Goal: Task Accomplishment & Management: Use online tool/utility

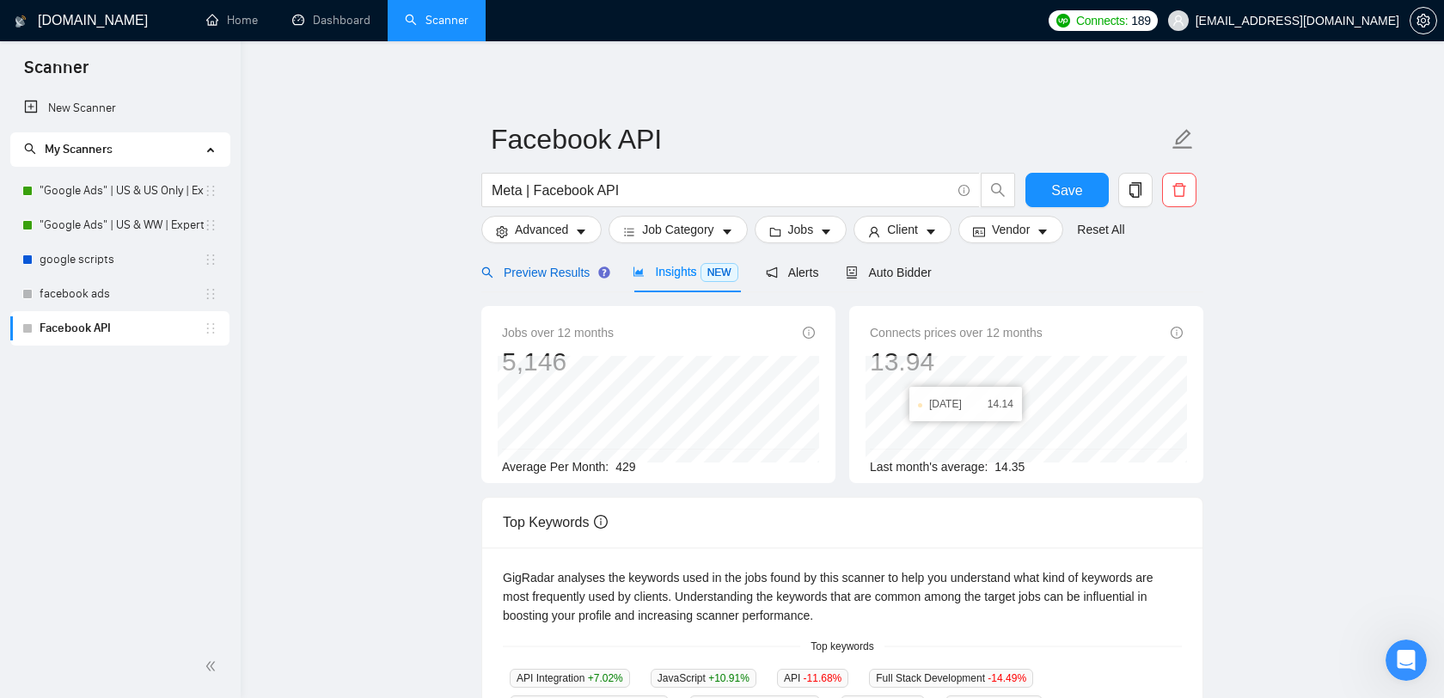
click at [525, 269] on span "Preview Results" at bounding box center [543, 273] width 124 height 14
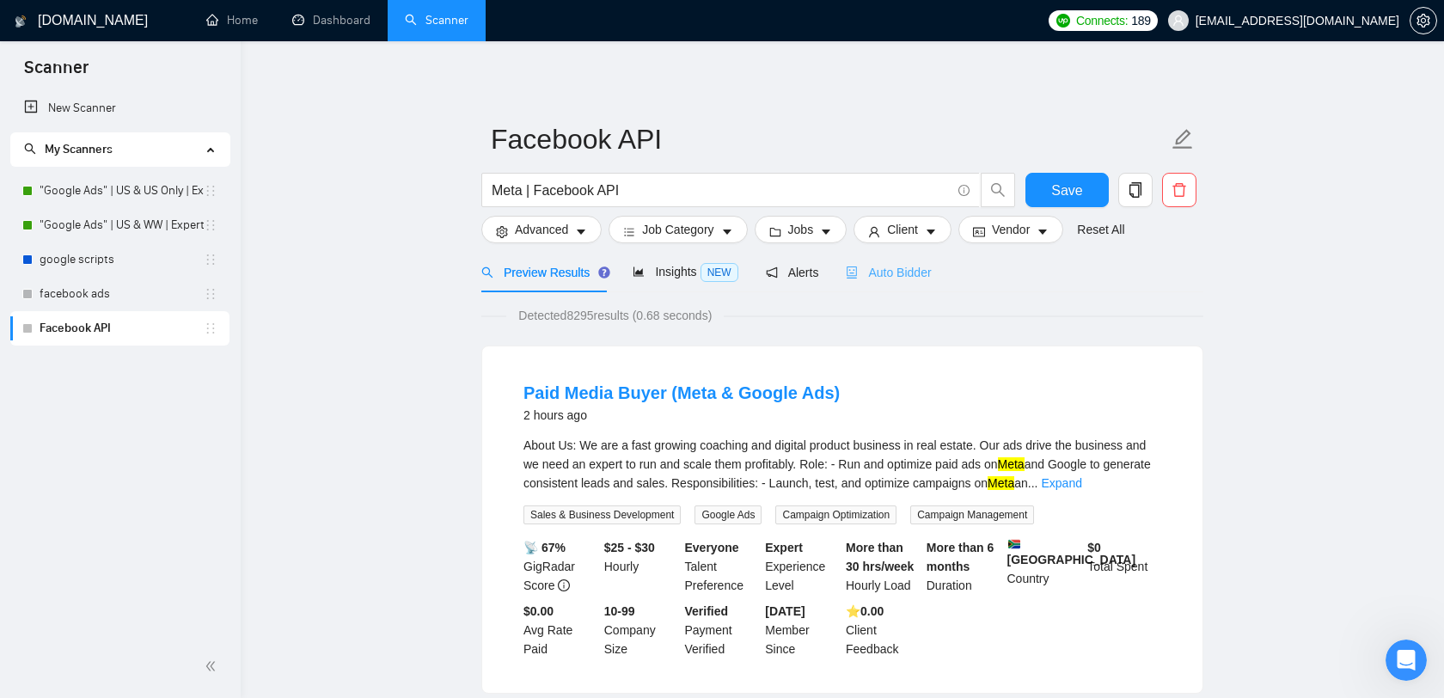
click at [908, 282] on div "Auto Bidder" at bounding box center [888, 272] width 85 height 40
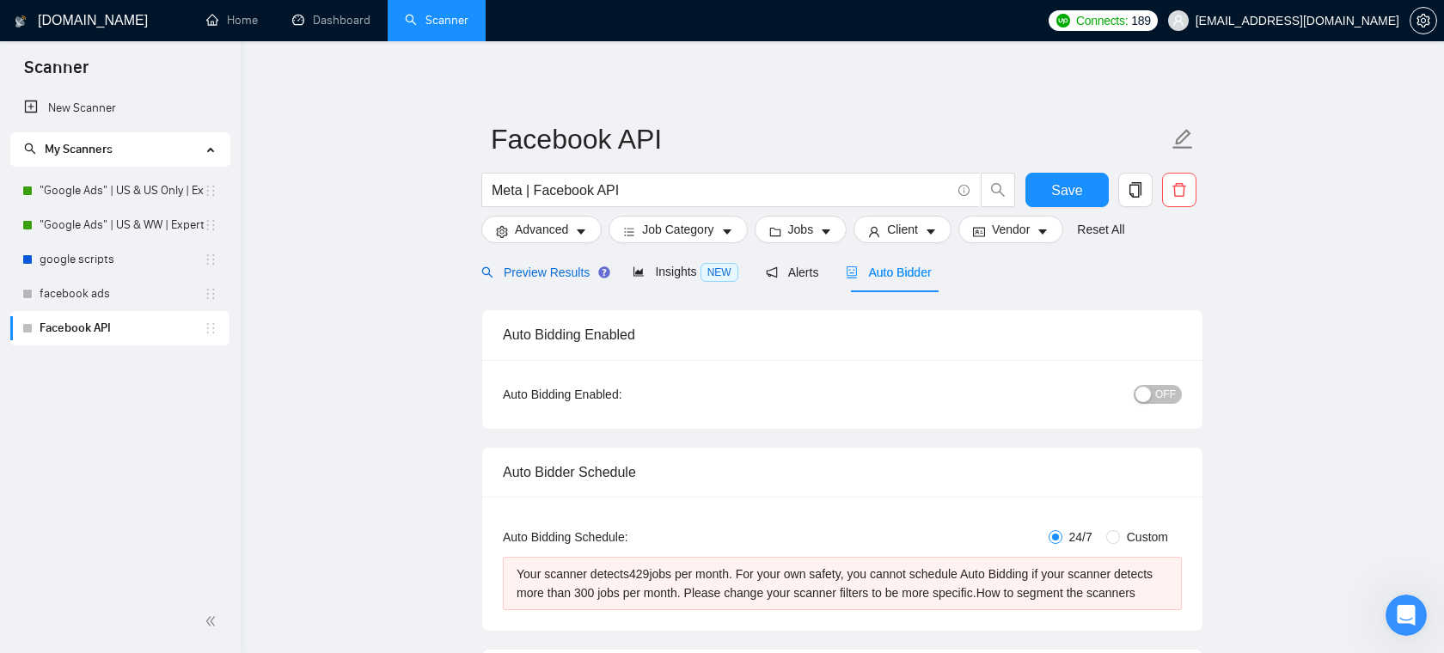
click at [543, 274] on span "Preview Results" at bounding box center [543, 273] width 124 height 14
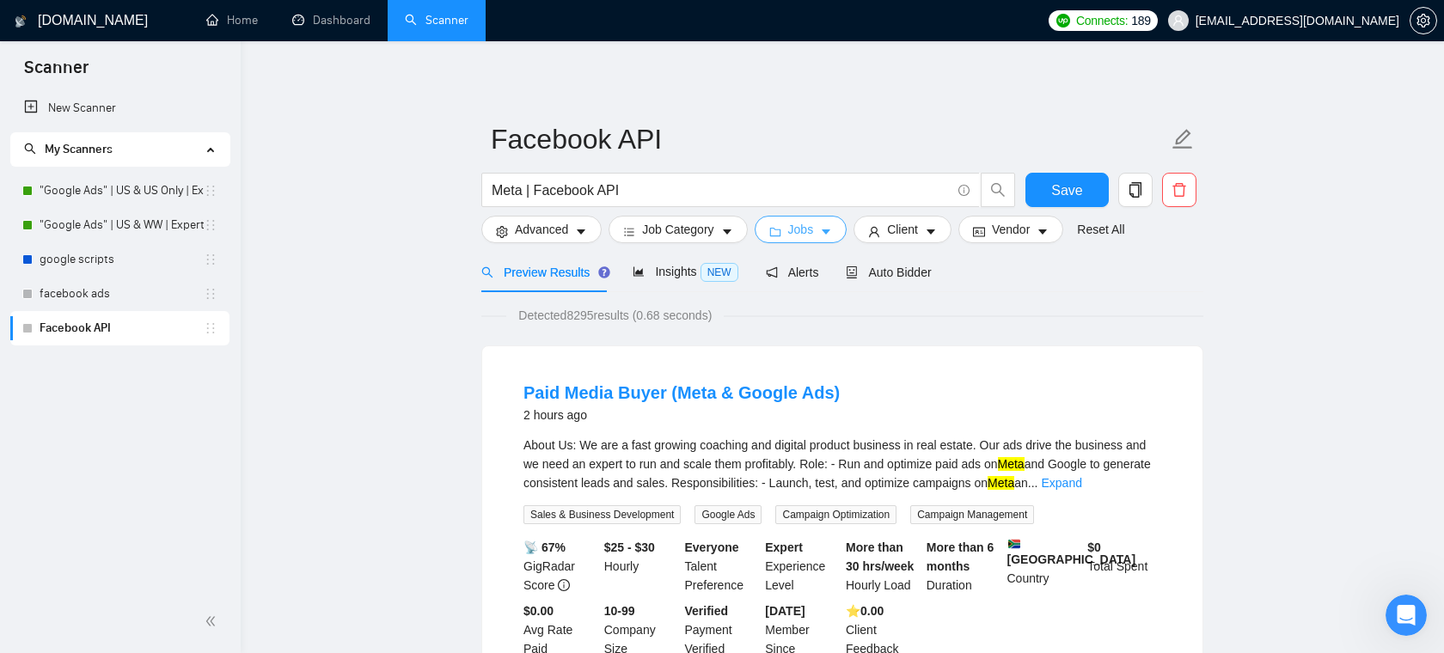
click at [795, 223] on span "Jobs" at bounding box center [801, 229] width 26 height 19
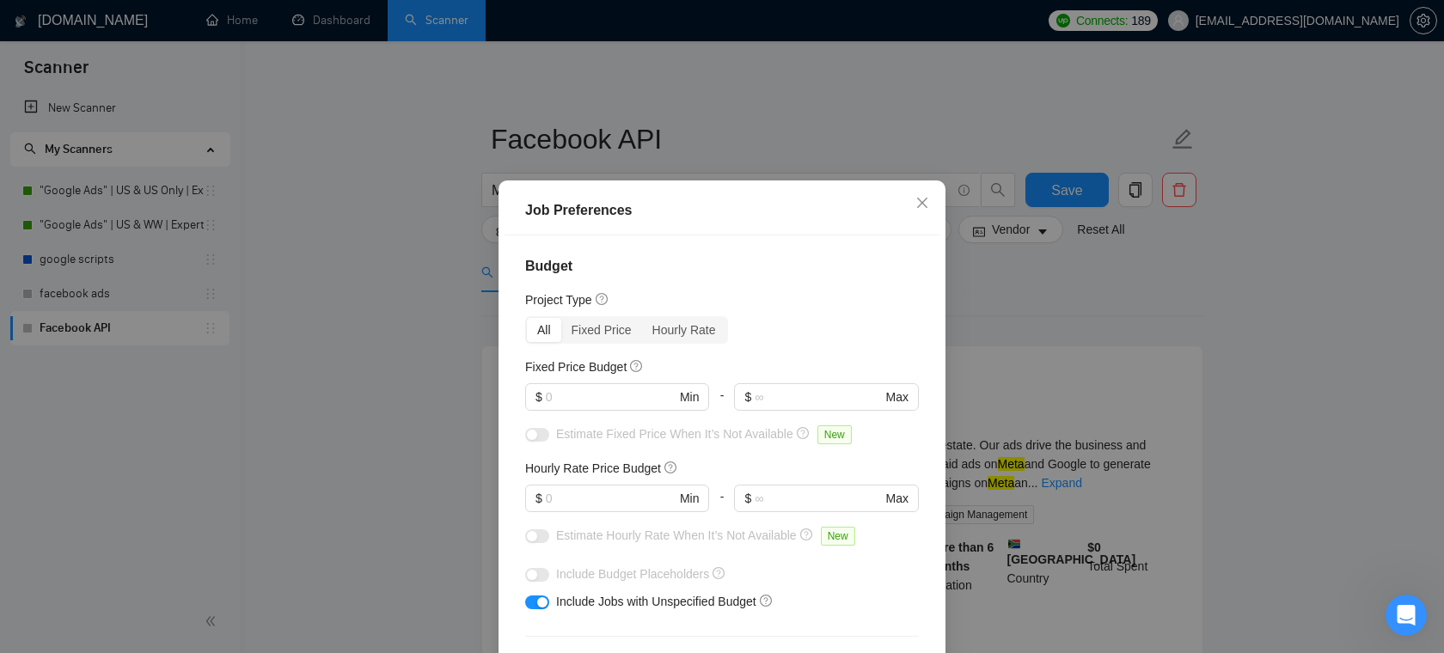
click at [585, 512] on div at bounding box center [617, 519] width 184 height 14
click at [928, 207] on icon "close" at bounding box center [923, 203] width 14 height 14
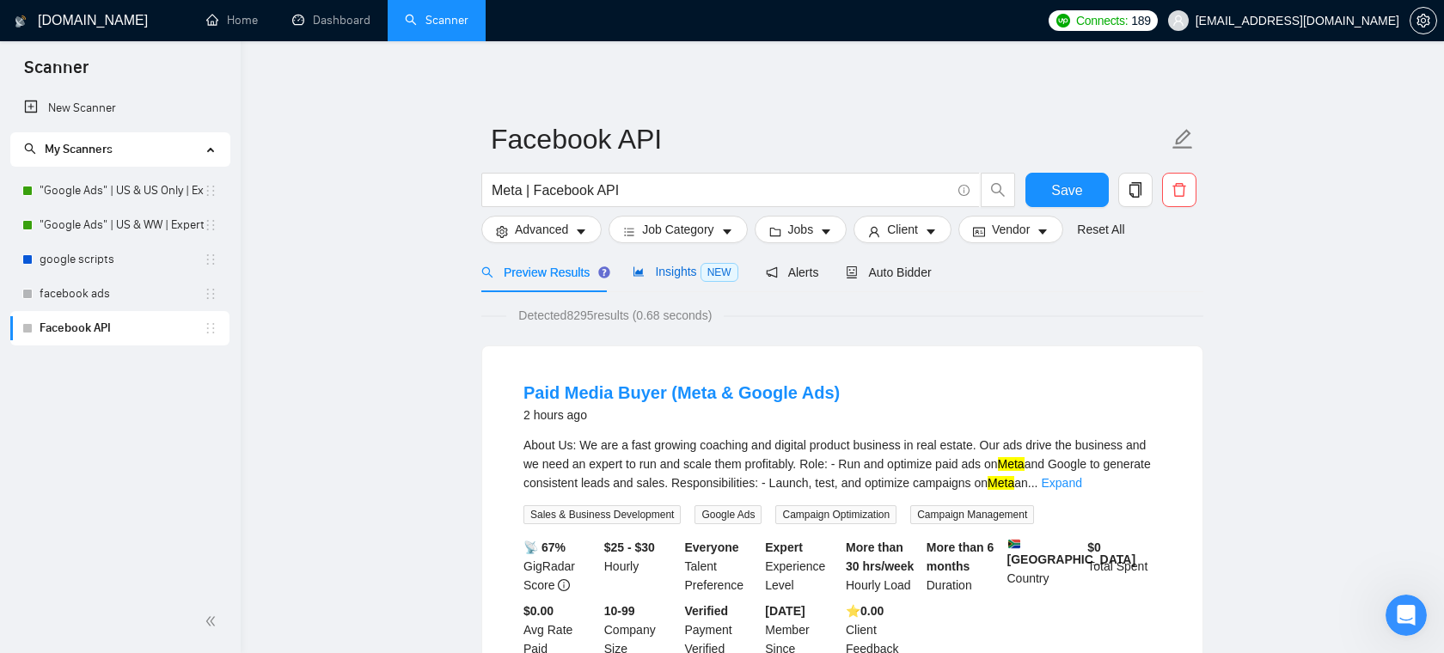
click at [690, 273] on span "Insights NEW" at bounding box center [685, 272] width 105 height 14
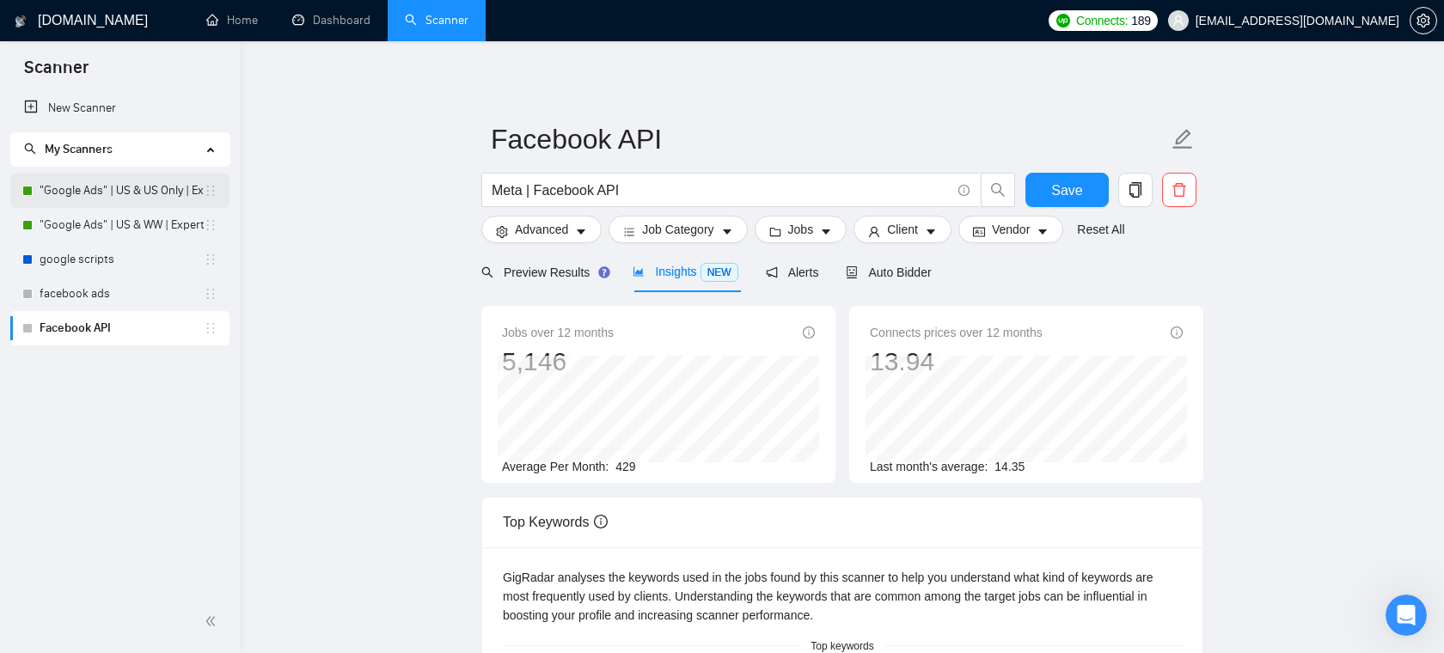
click at [134, 194] on link ""Google Ads" | US & US Only | Expert" at bounding box center [122, 191] width 164 height 34
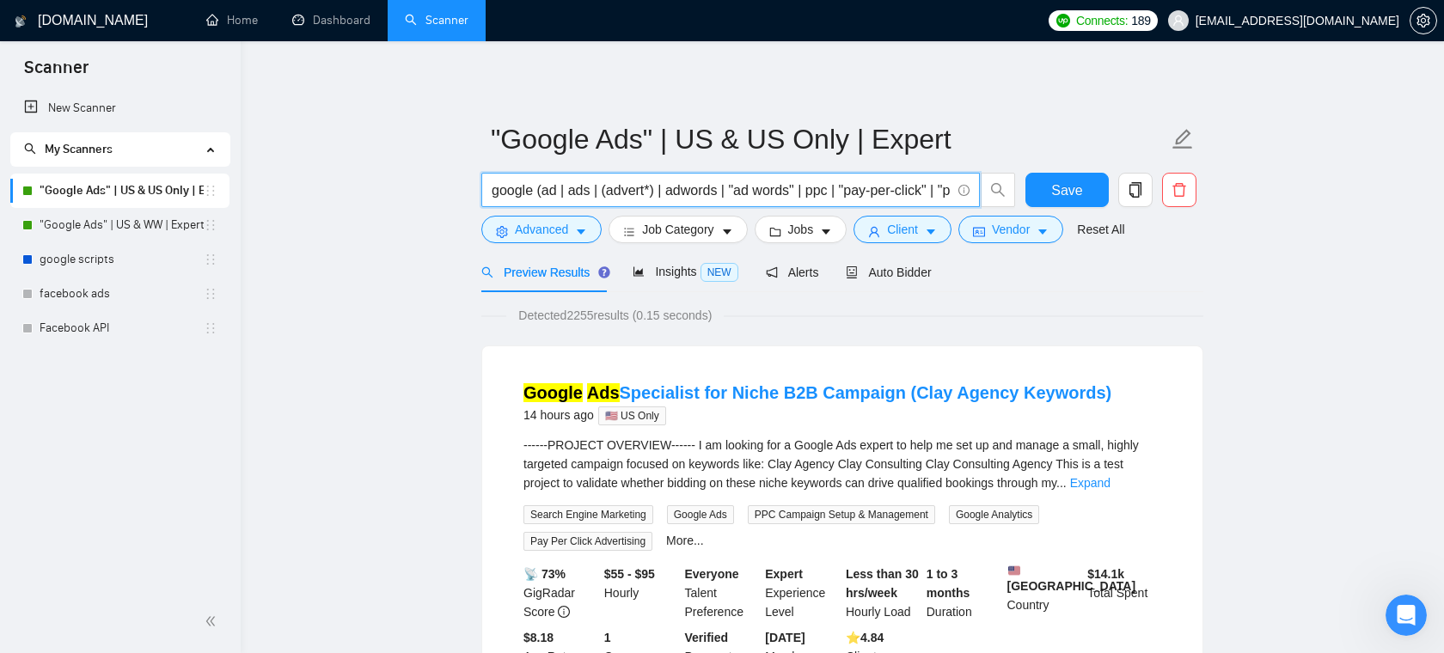
drag, startPoint x: 662, startPoint y: 192, endPoint x: 480, endPoint y: 204, distance: 182.6
click at [480, 204] on div "google (ad | ads | (advert*) | adwords | "ad words" | ppc | "pay-per-click" | "…" at bounding box center [749, 194] width 542 height 43
click at [640, 185] on input "google (ad | ads | (advert*) | adwords | "ad words" | ppc | "pay-per-click" | "…" at bounding box center [721, 190] width 459 height 21
drag, startPoint x: 665, startPoint y: 188, endPoint x: 827, endPoint y: 186, distance: 161.6
click at [827, 186] on input "google (ad | ads | (advert*) | adwords | "ad words" | ppc | "pay-per-click" | "…" at bounding box center [721, 190] width 459 height 21
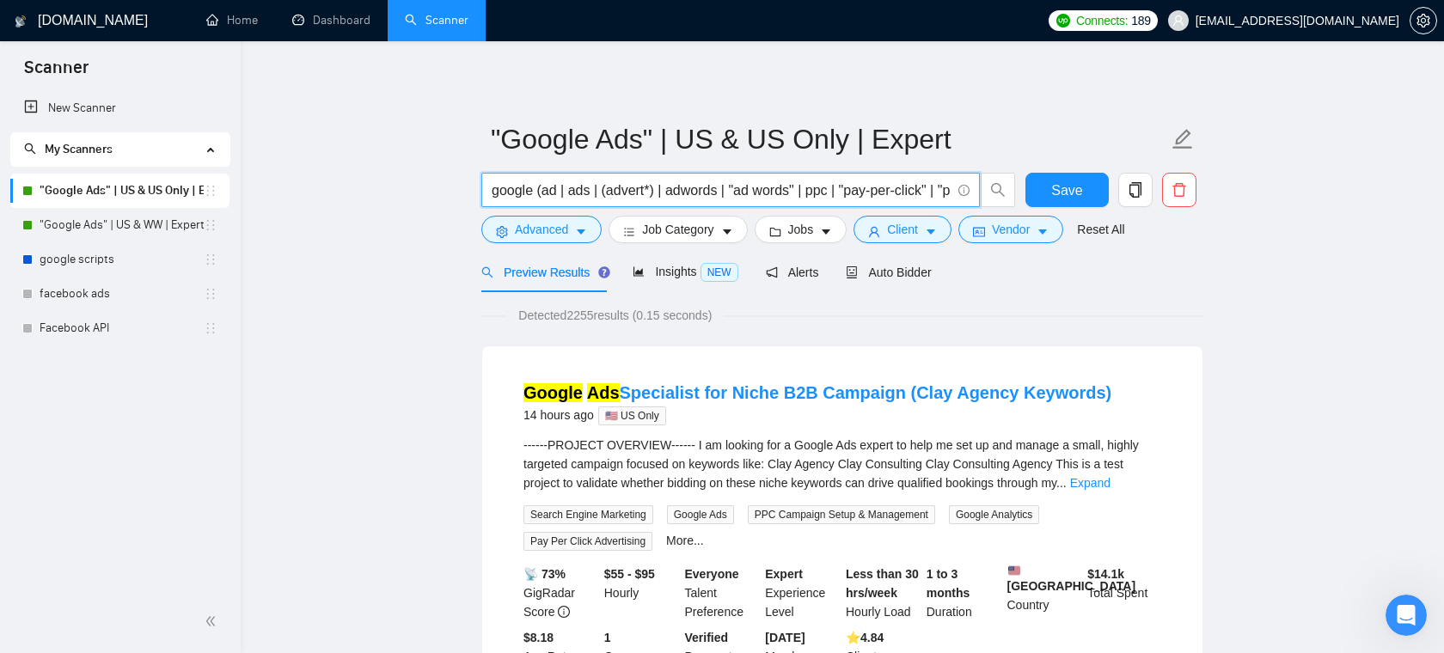
click at [844, 186] on input "google (ad | ads | (advert*) | adwords | "ad words" | ppc | "pay-per-click" | "…" at bounding box center [721, 190] width 459 height 21
drag, startPoint x: 836, startPoint y: 186, endPoint x: 950, endPoint y: 184, distance: 113.5
click at [950, 184] on input "google (ad | ads | (advert*) | adwords | "ad words" | ppc | "pay-per-click" | "…" at bounding box center [721, 190] width 459 height 21
click at [985, 230] on icon "idcard" at bounding box center [979, 232] width 12 height 12
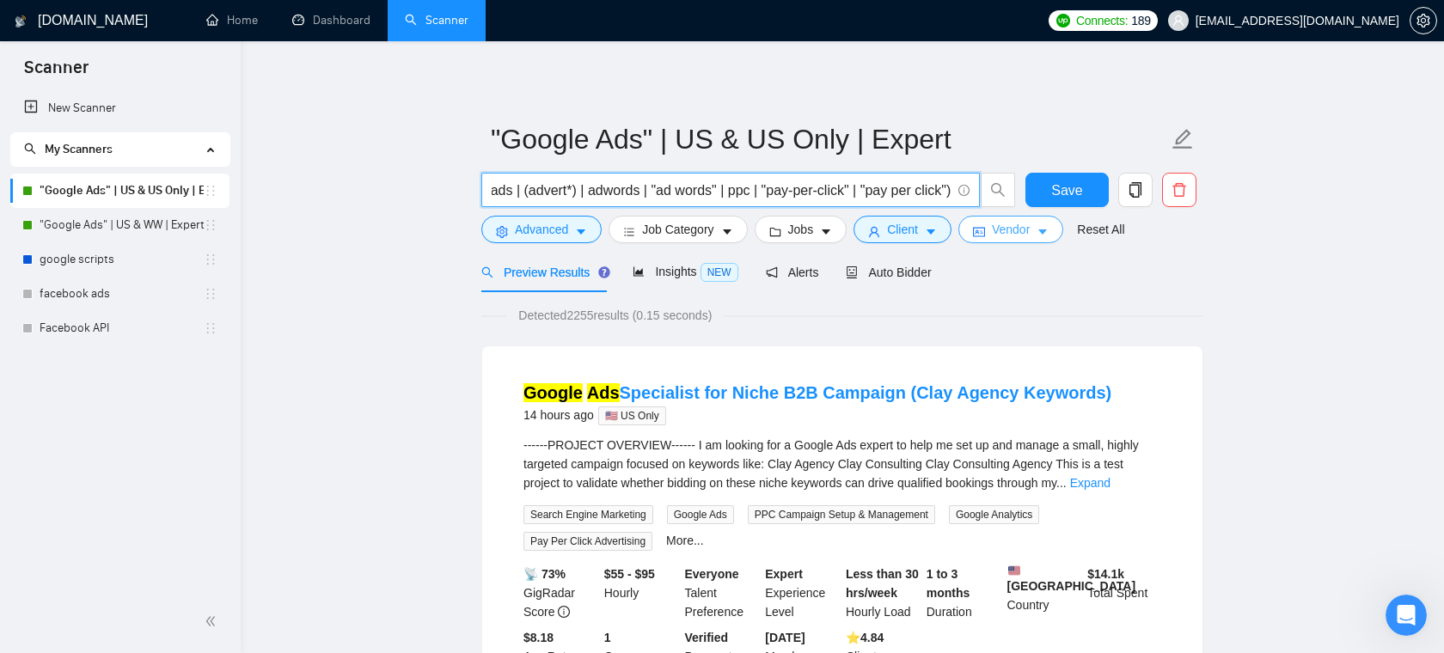
scroll to position [0, 0]
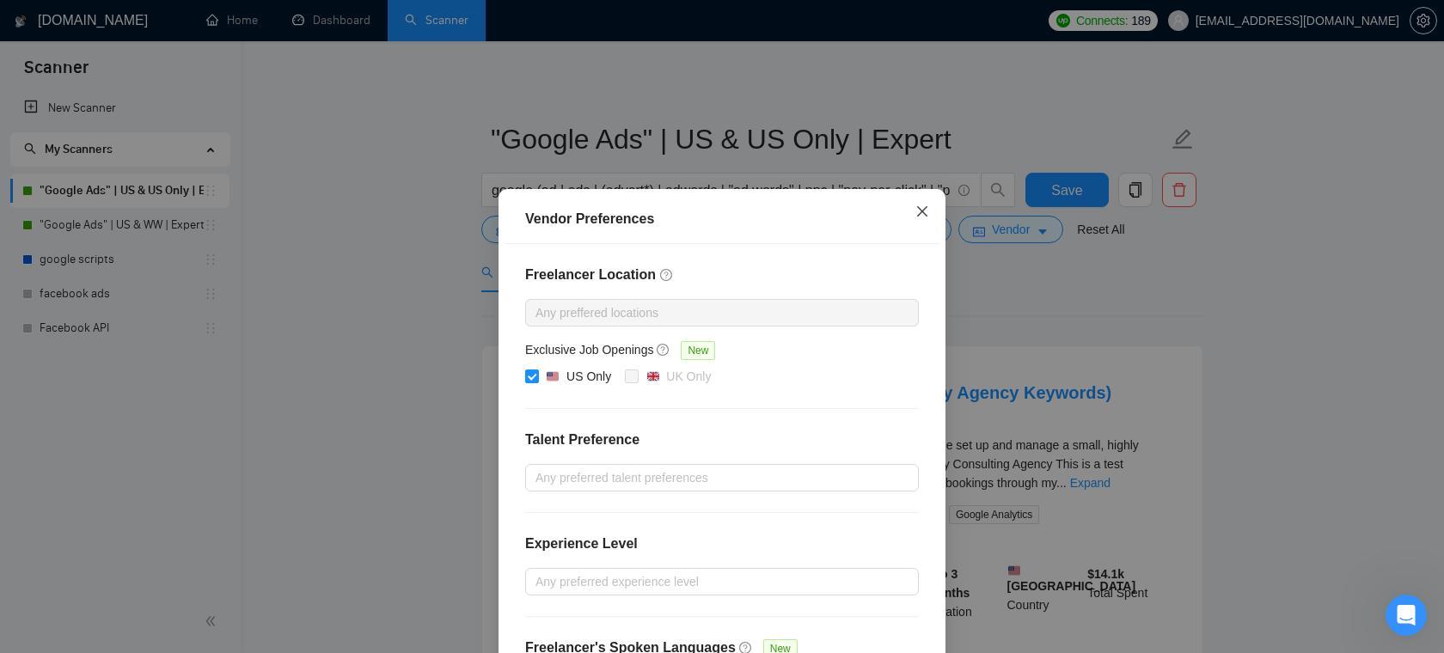
click at [928, 217] on icon "close" at bounding box center [923, 212] width 14 height 14
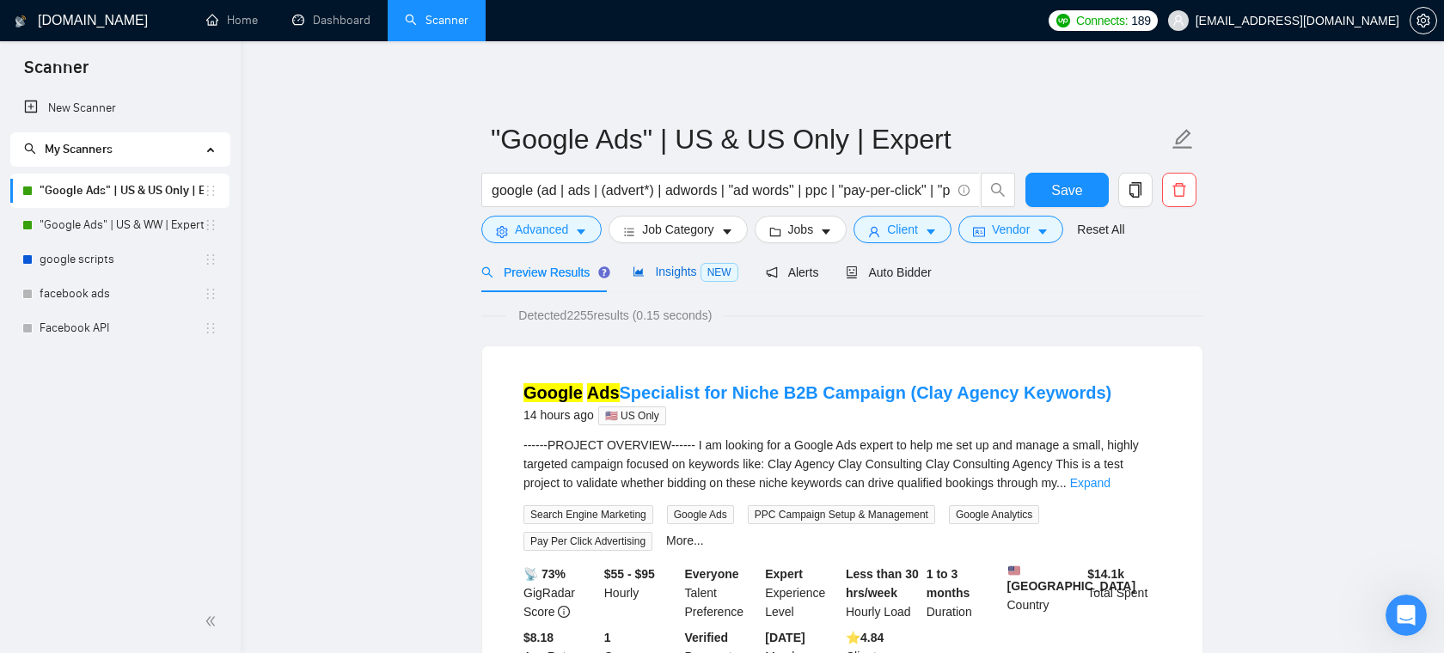
click at [675, 269] on span "Insights NEW" at bounding box center [685, 272] width 105 height 14
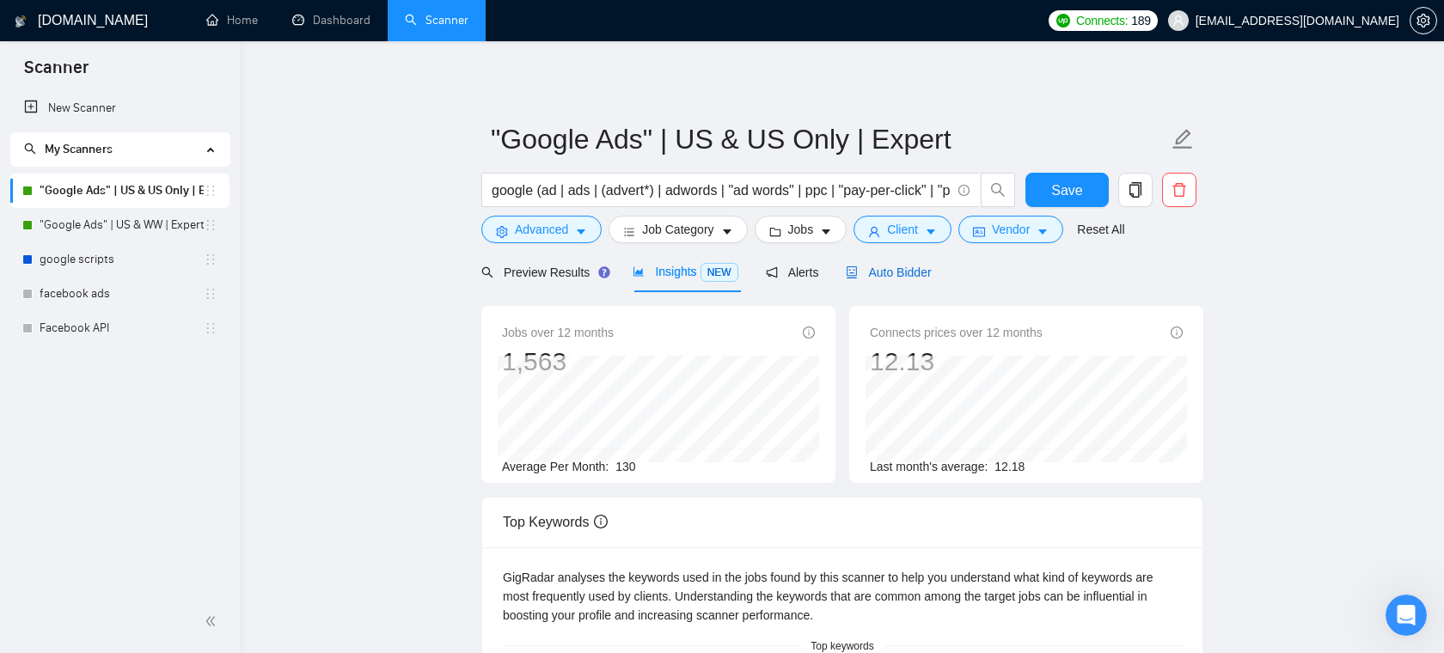
click at [858, 266] on icon "robot" at bounding box center [852, 272] width 12 height 12
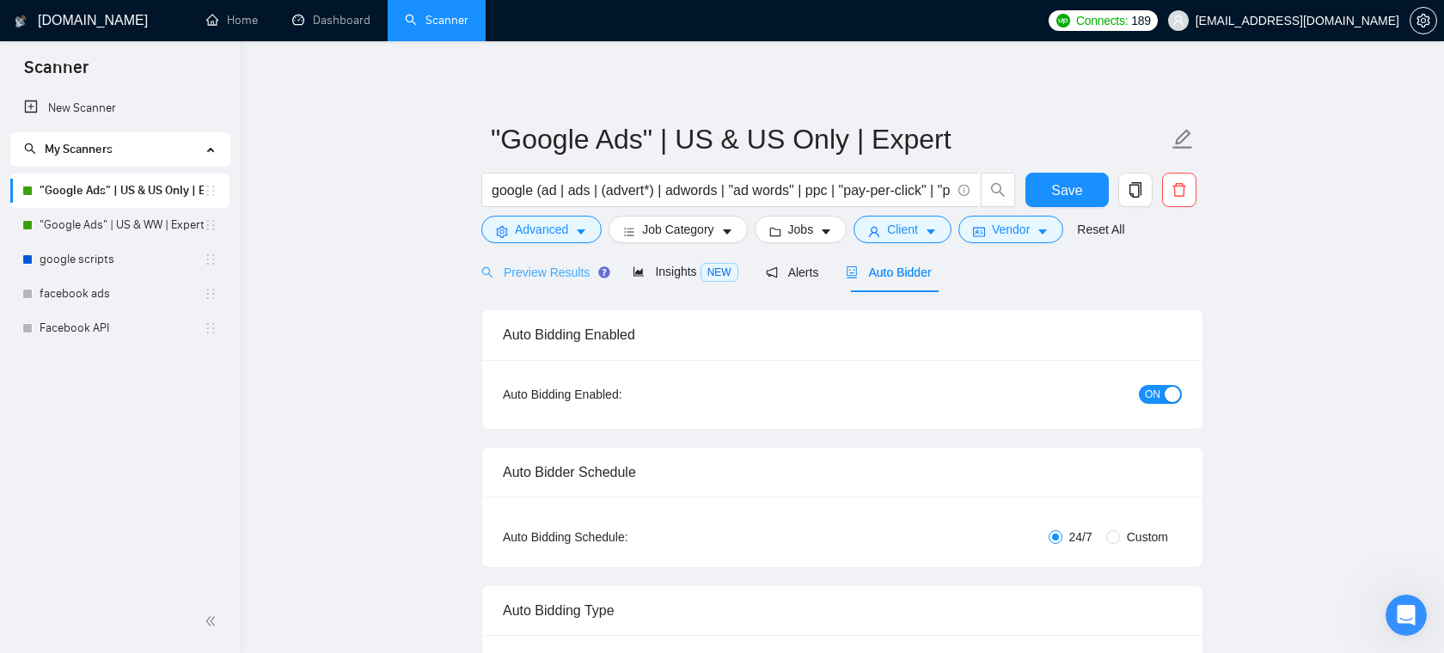
click at [575, 281] on div "Preview Results" at bounding box center [543, 272] width 124 height 40
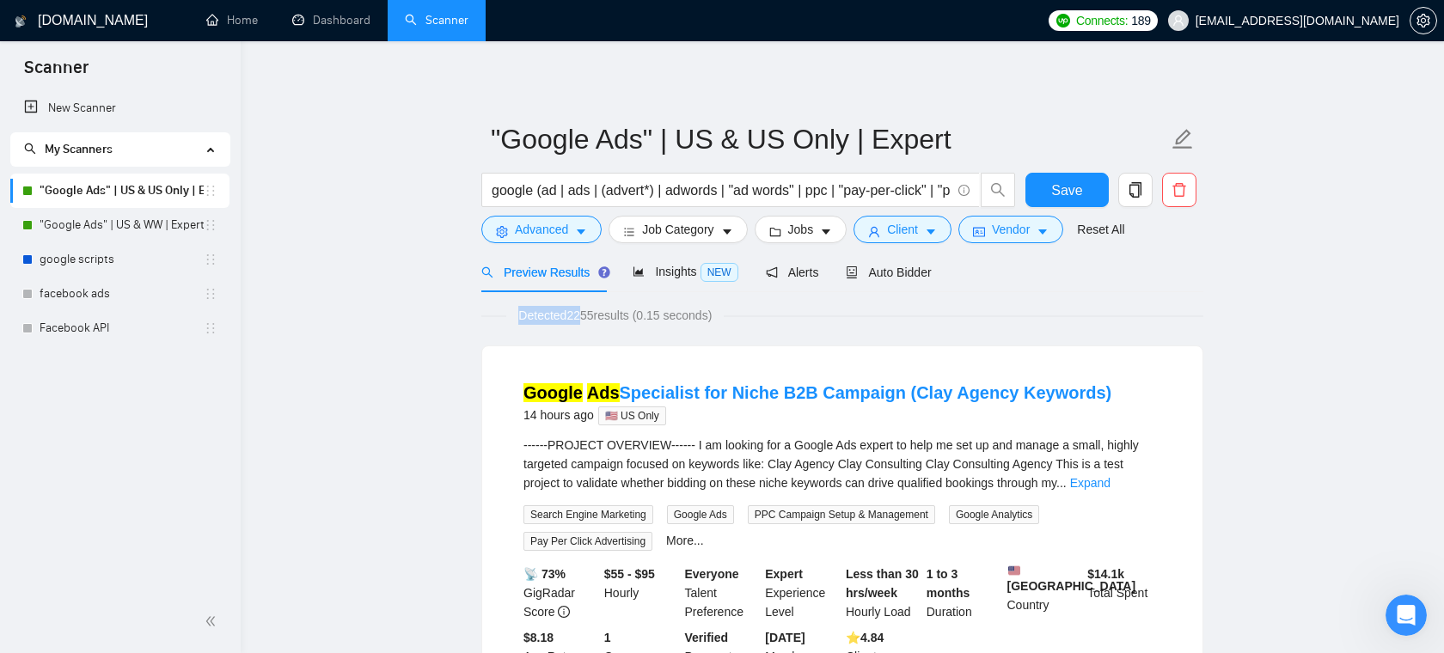
drag, startPoint x: 758, startPoint y: 315, endPoint x: 583, endPoint y: 318, distance: 175.4
click at [583, 318] on div "Detected 2255 results (0.15 seconds)" at bounding box center [842, 315] width 722 height 19
click at [583, 318] on span "Detected 2255 results (0.15 seconds)" at bounding box center [614, 315] width 217 height 19
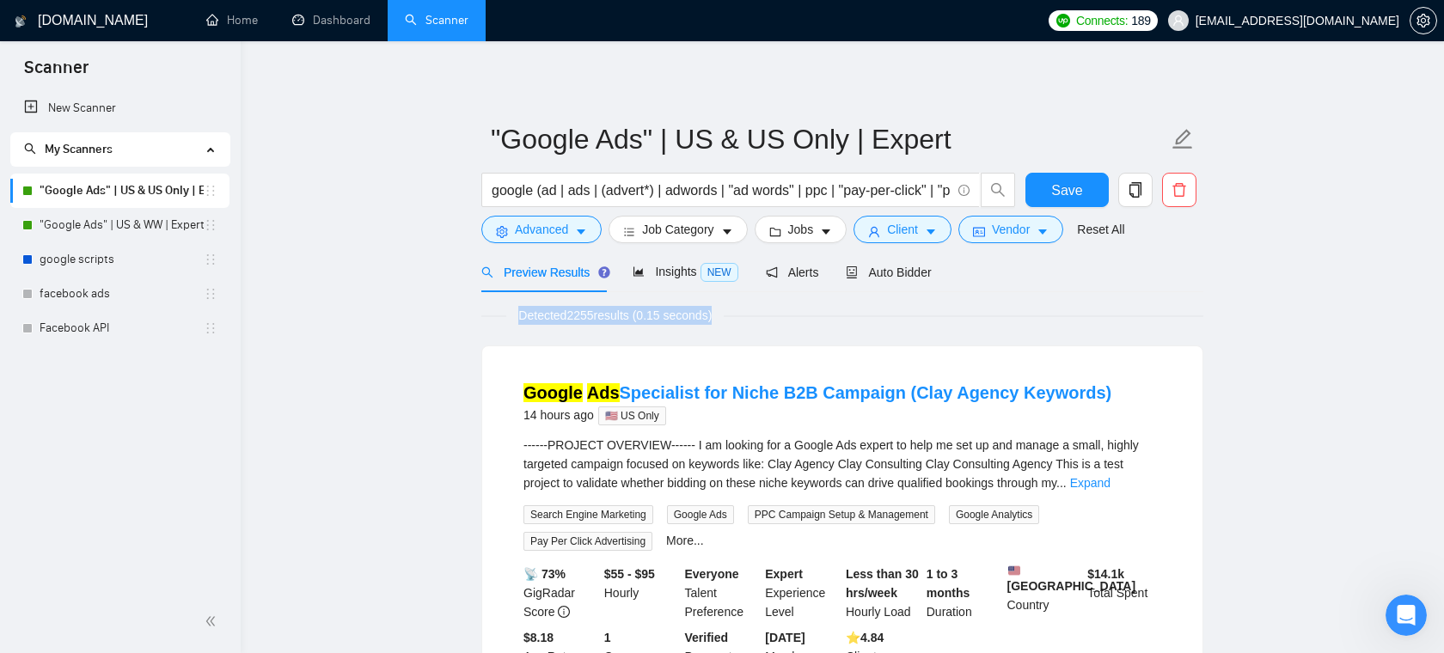
click at [909, 274] on span "Auto Bidder" at bounding box center [888, 273] width 85 height 14
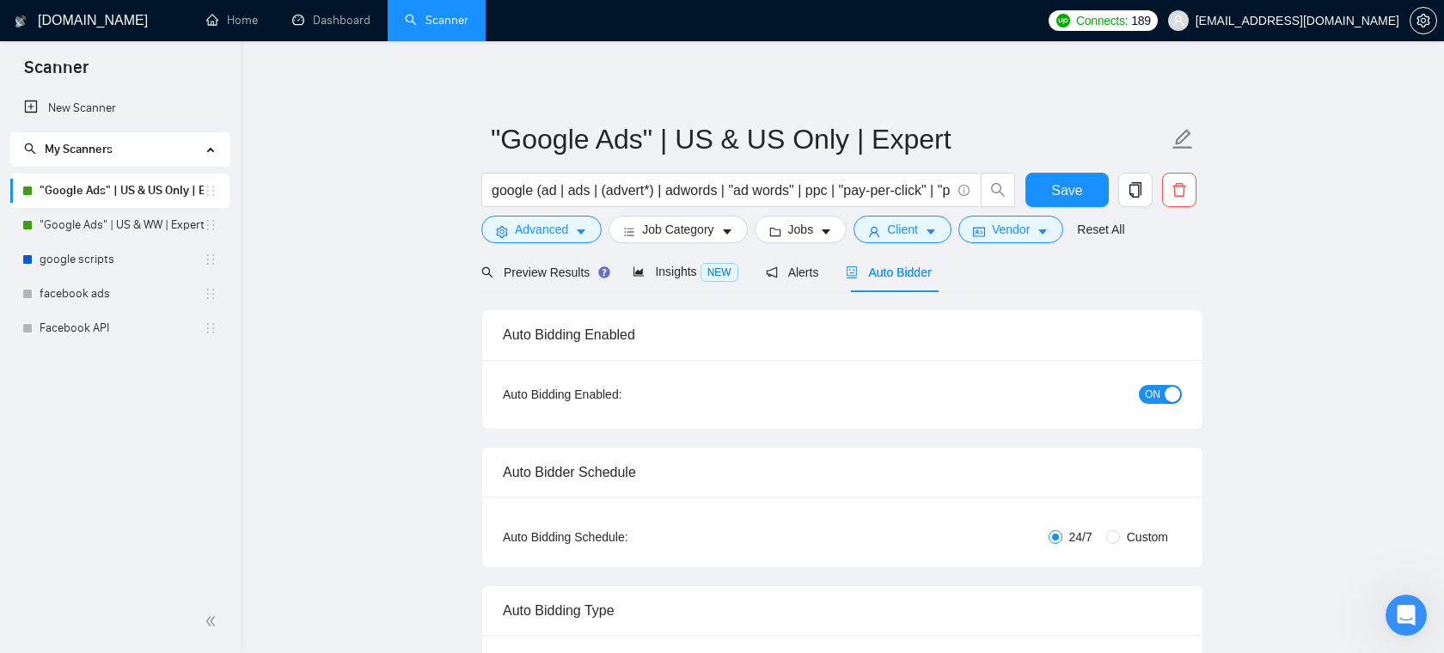
checkbox input "true"
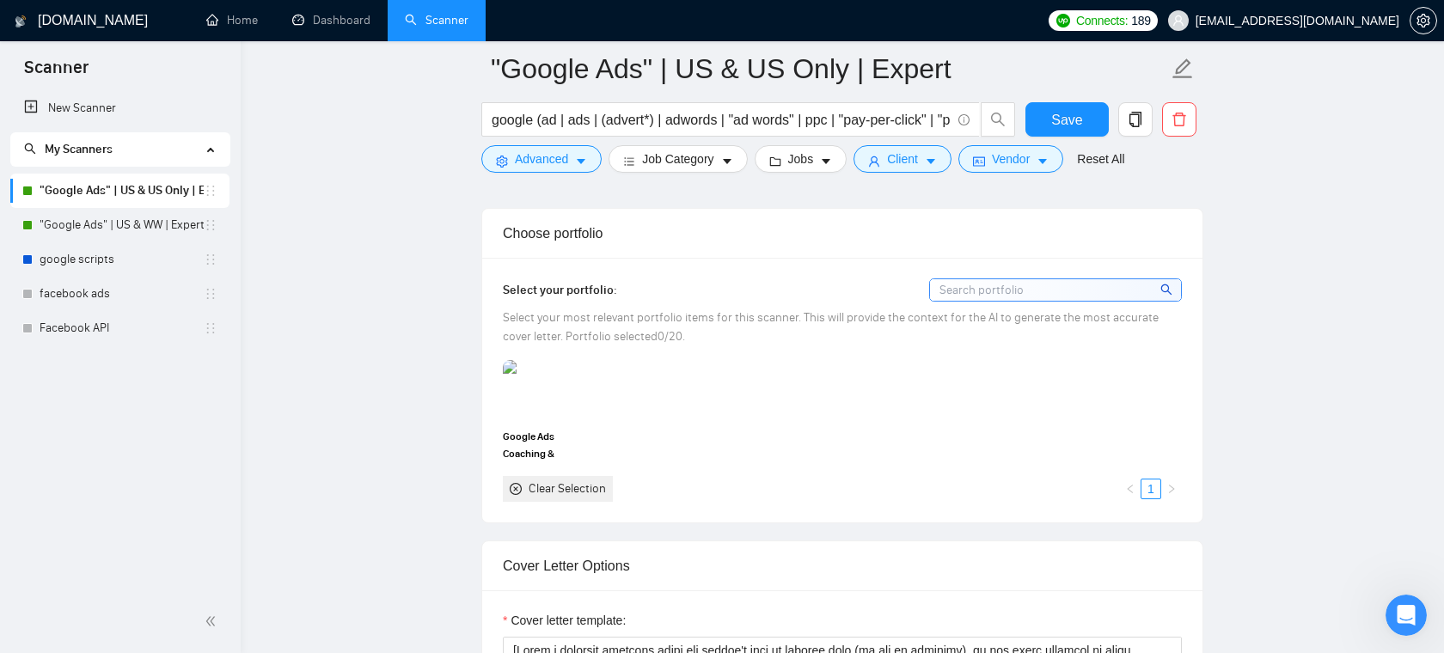
scroll to position [1531, 0]
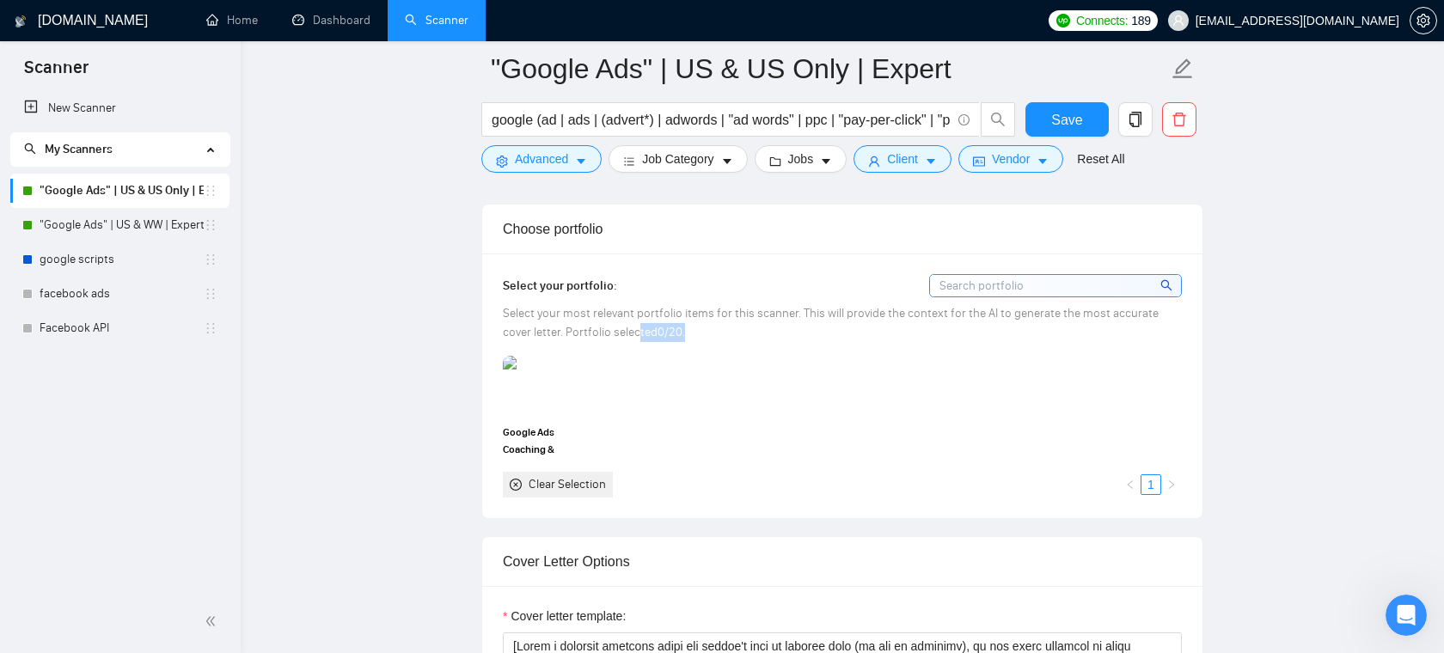
drag, startPoint x: 659, startPoint y: 326, endPoint x: 609, endPoint y: 326, distance: 49.9
click at [609, 326] on div "Select your most relevant portfolio items for this scanner. This will provide t…" at bounding box center [842, 323] width 679 height 38
click at [664, 343] on div "Select your portfolio: Select your most relevant portfolio items for this scann…" at bounding box center [842, 385] width 679 height 223
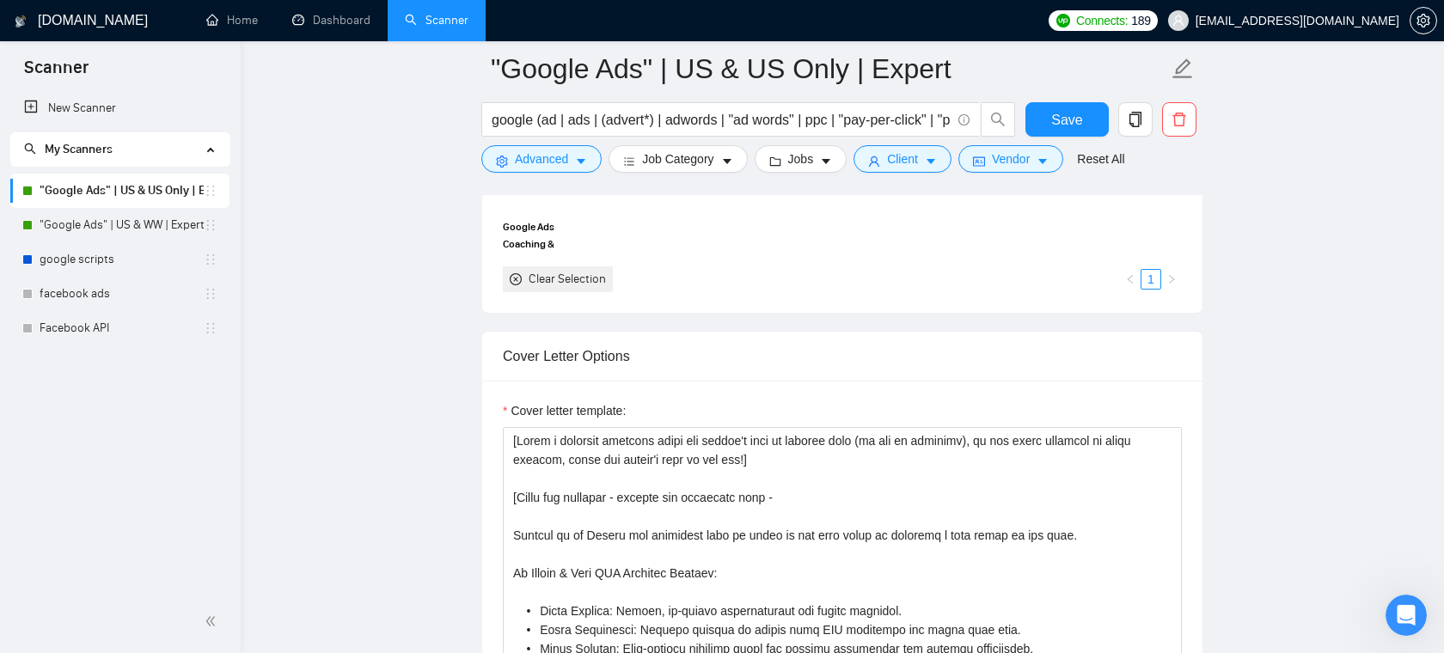
scroll to position [1786, 0]
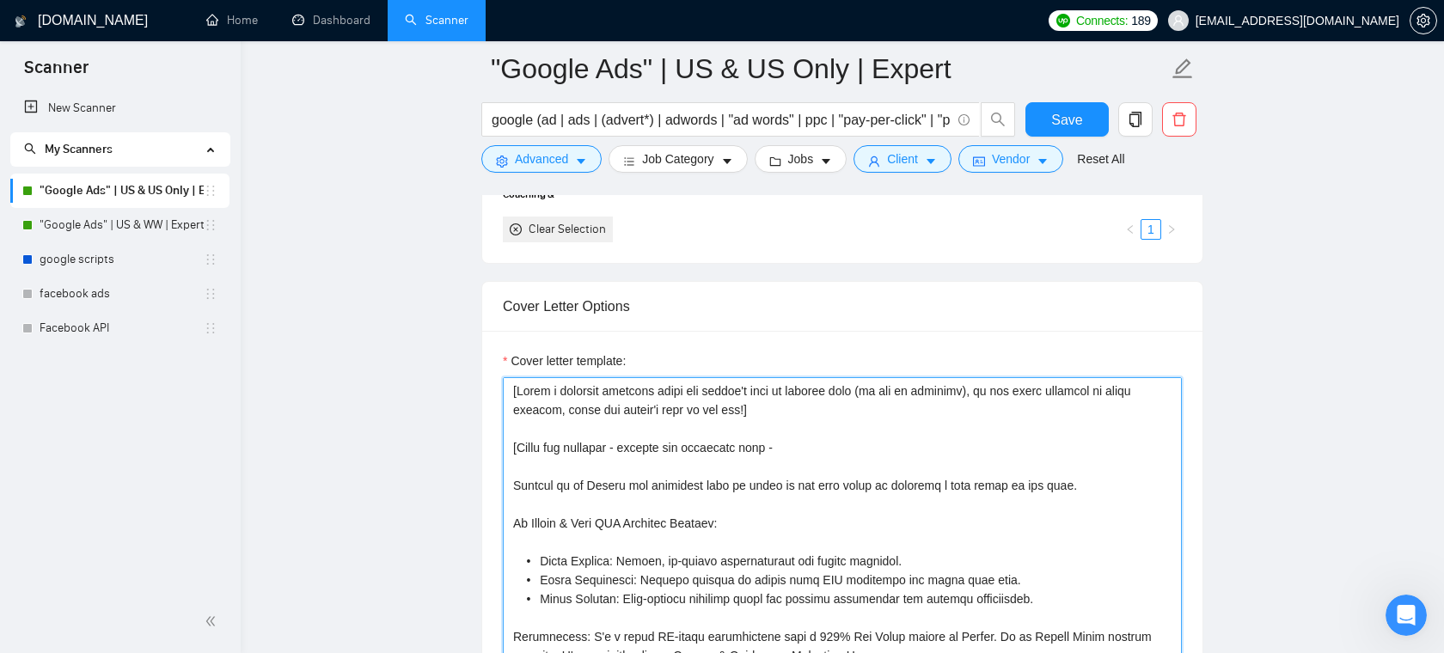
click at [787, 414] on textarea "Cover letter template:" at bounding box center [842, 570] width 679 height 387
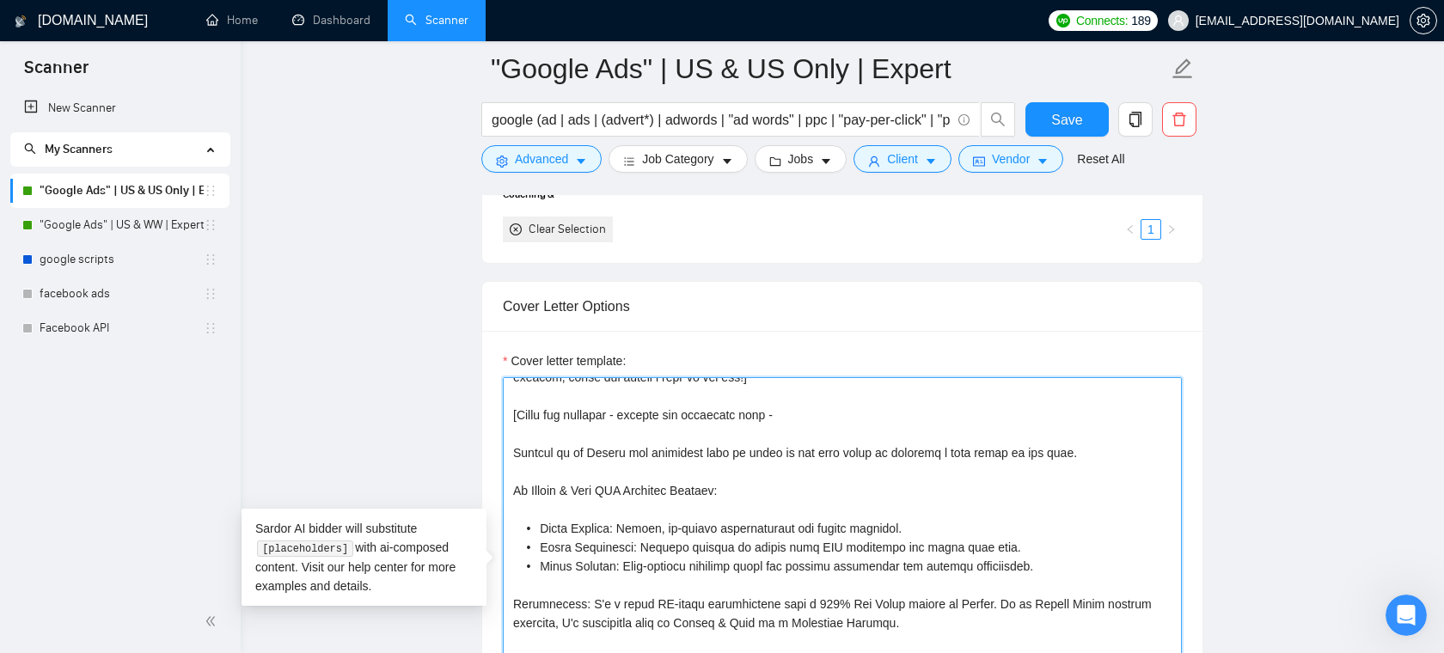
scroll to position [38, 0]
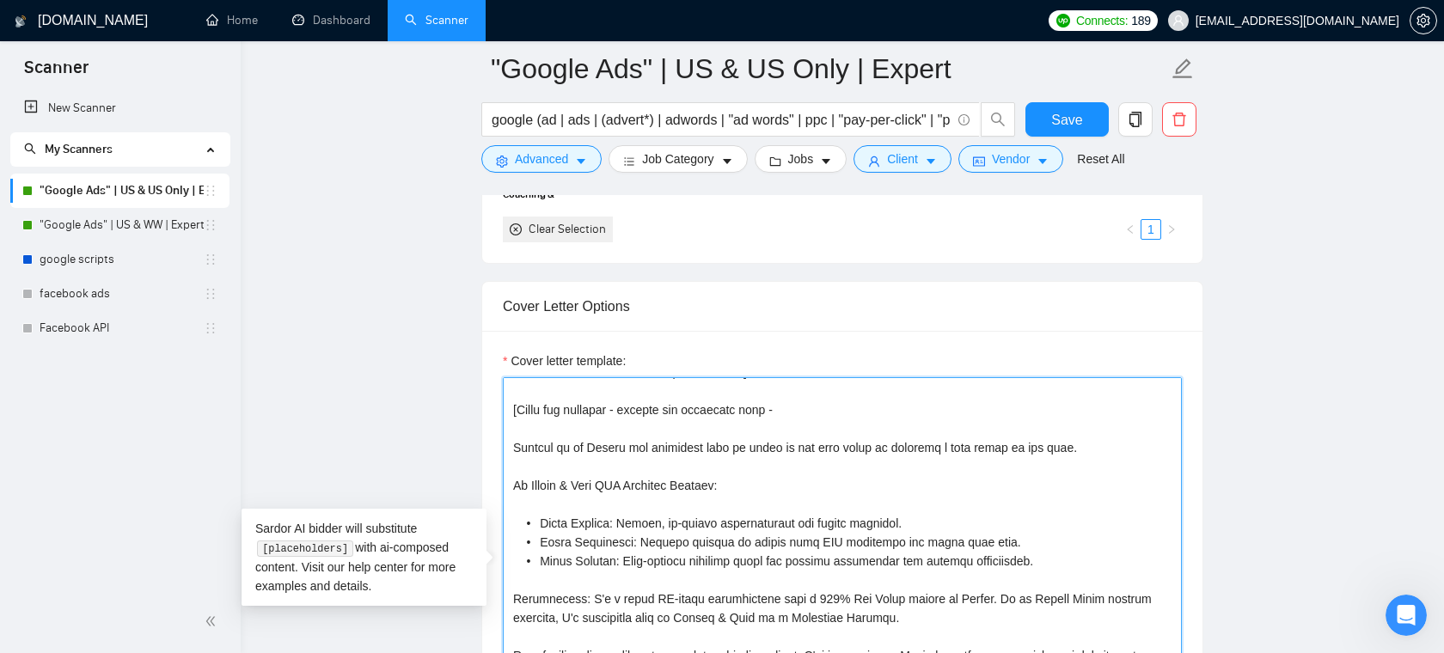
click at [752, 449] on textarea "Cover letter template:" at bounding box center [842, 570] width 679 height 387
drag, startPoint x: 691, startPoint y: 451, endPoint x: 820, endPoint y: 509, distance: 141.2
click at [820, 509] on textarea "Cover letter template:" at bounding box center [842, 570] width 679 height 387
click at [824, 494] on textarea "Cover letter template:" at bounding box center [842, 570] width 679 height 387
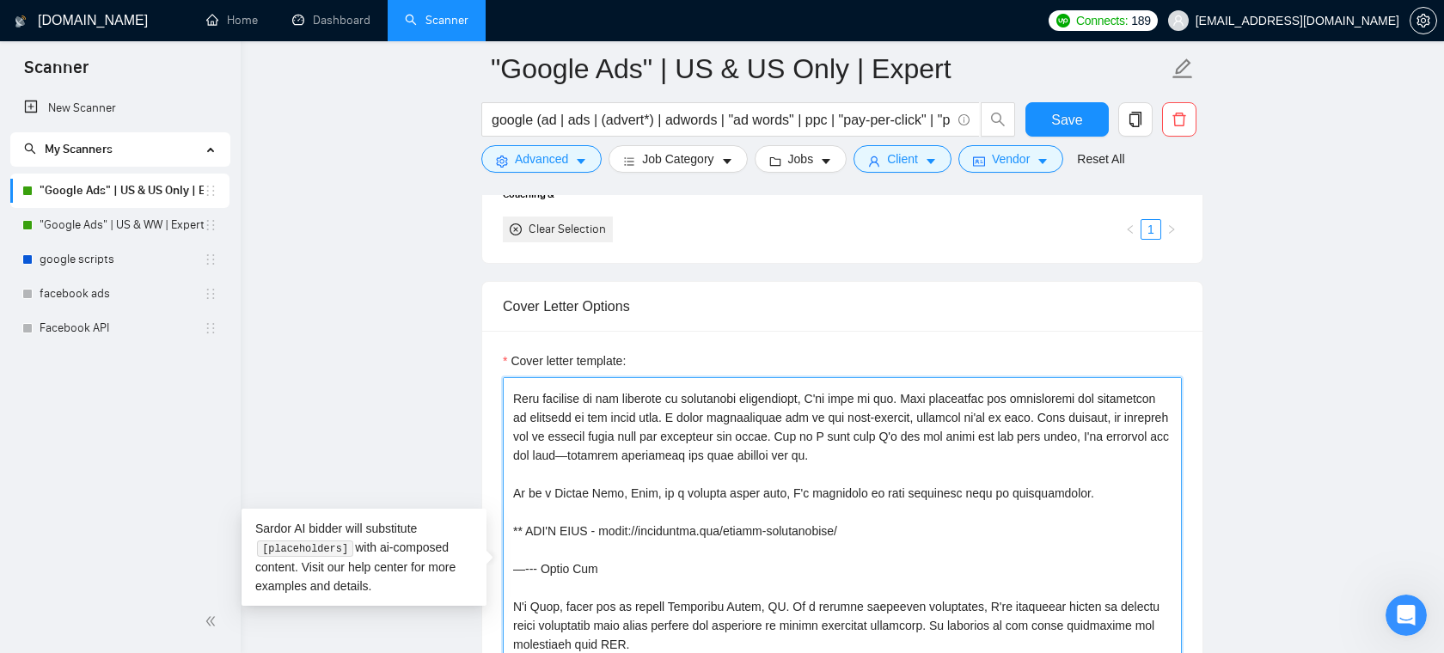
click at [798, 487] on textarea "Cover letter template:" at bounding box center [842, 570] width 679 height 387
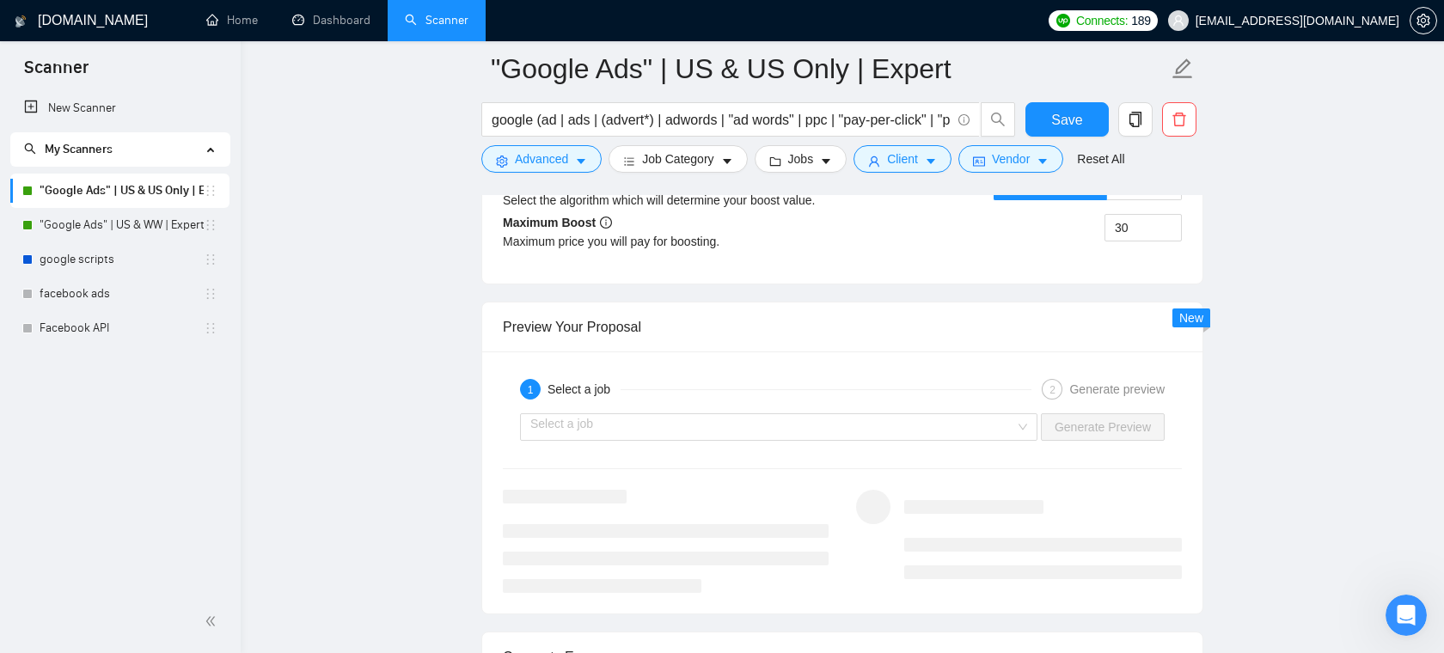
scroll to position [3276, 0]
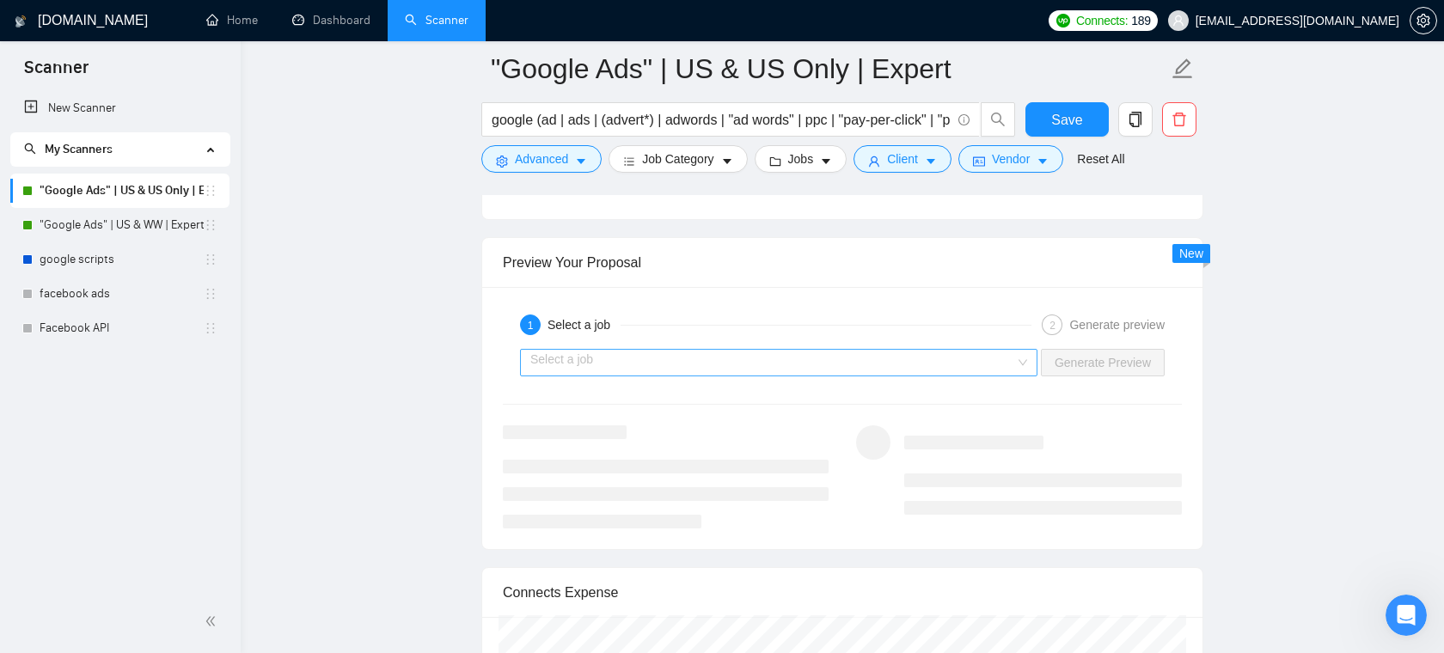
click at [805, 363] on input "search" at bounding box center [772, 363] width 485 height 26
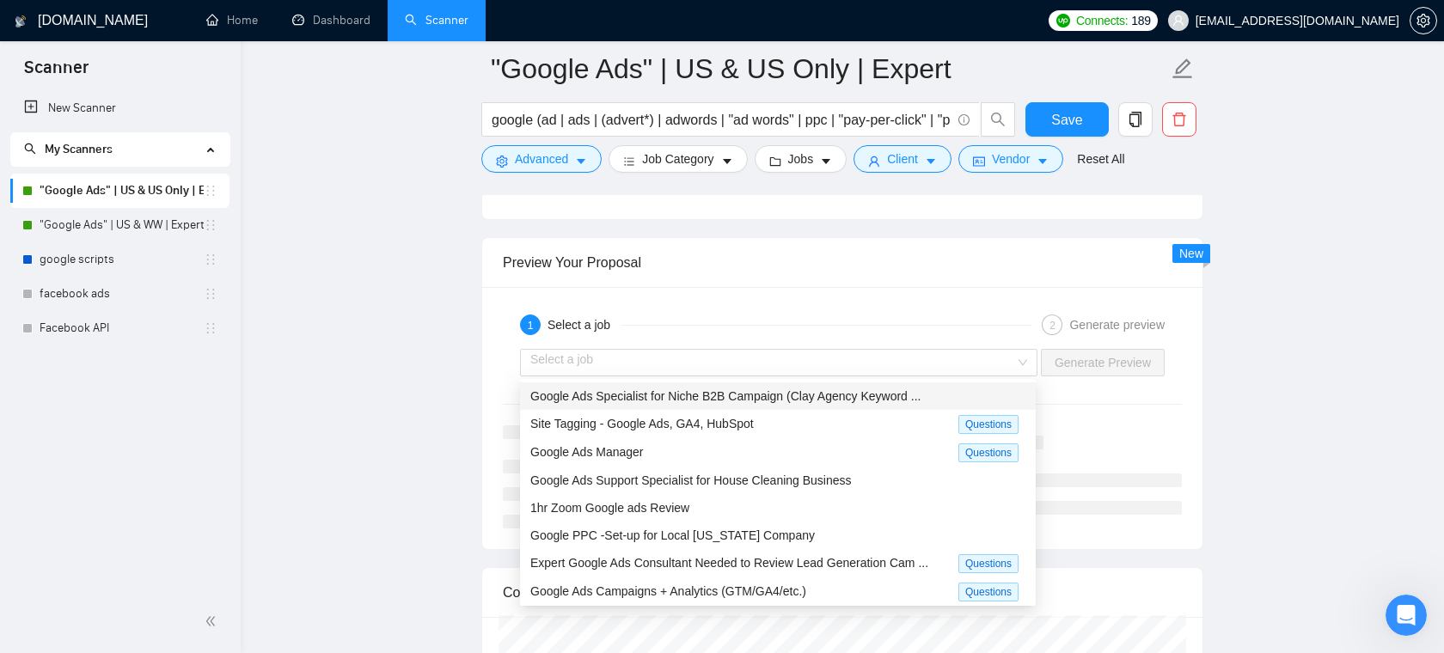
click at [768, 309] on div "1 Select a job 2 Generate preview" at bounding box center [842, 325] width 679 height 34
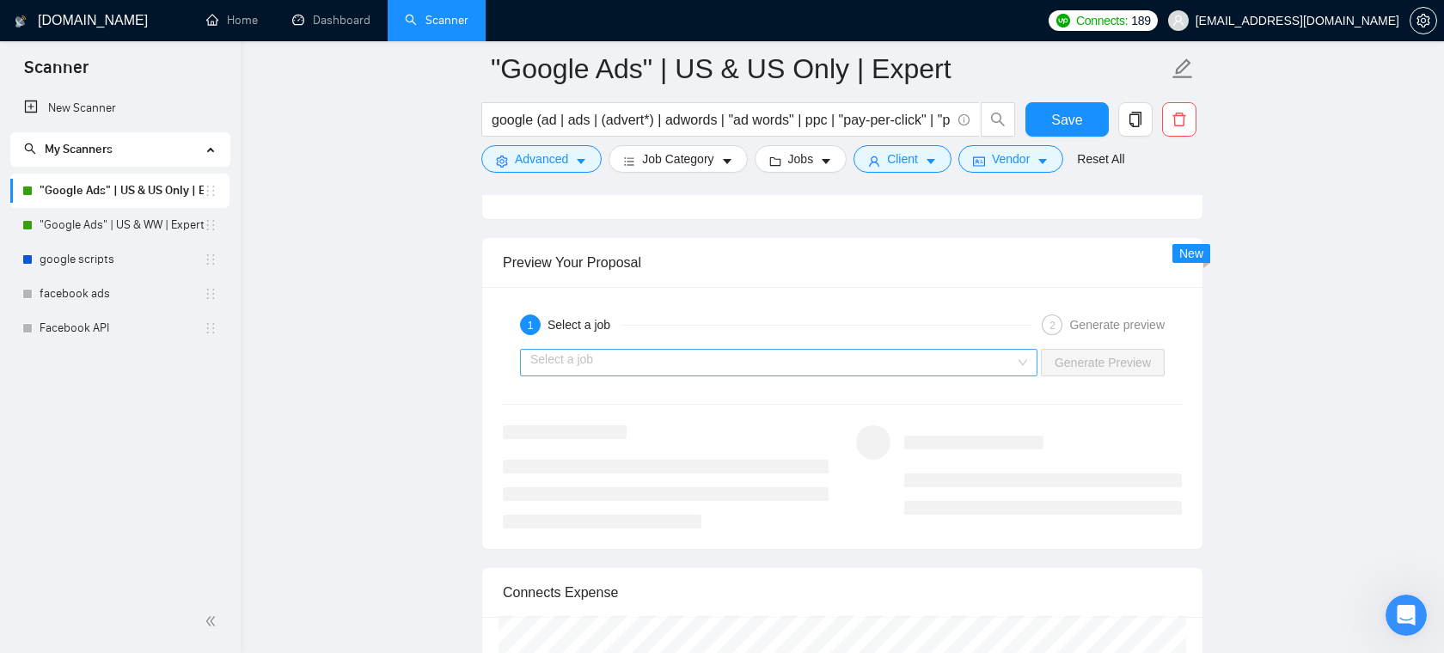
click at [778, 369] on input "search" at bounding box center [772, 363] width 485 height 26
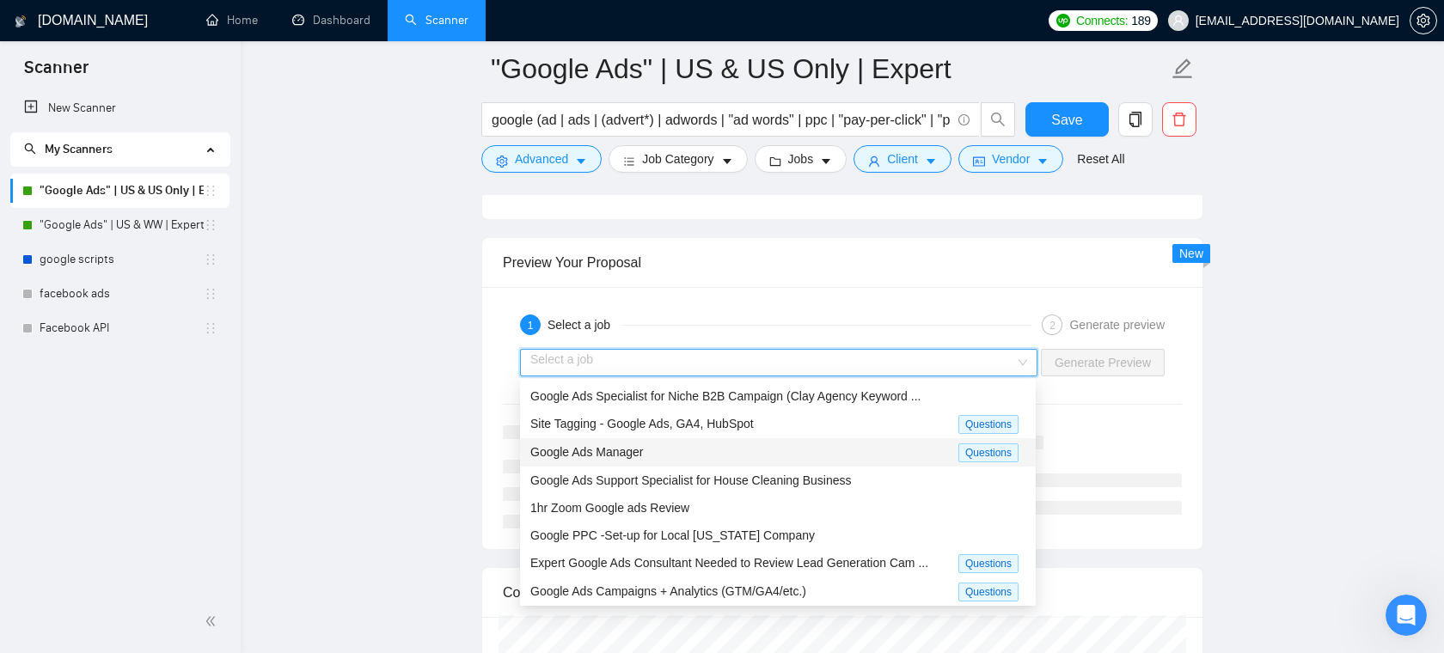
click at [690, 452] on div "Google Ads Manager" at bounding box center [744, 453] width 428 height 20
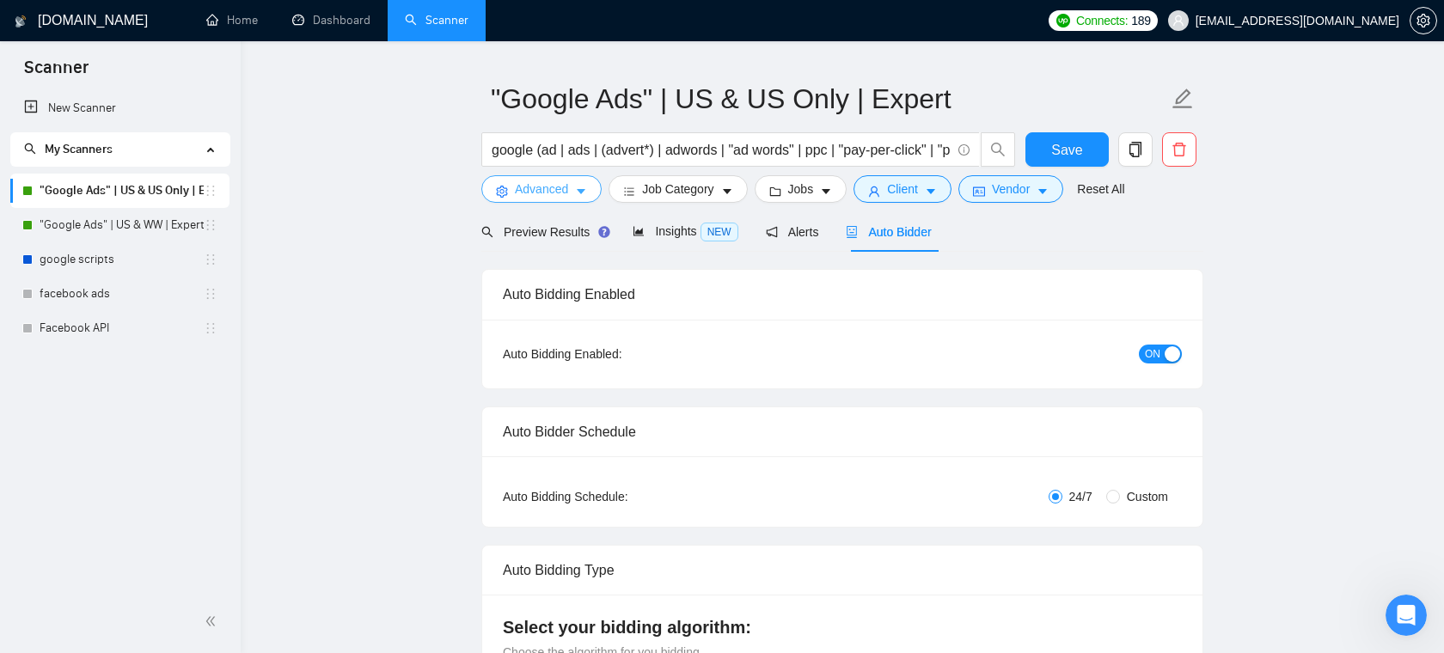
scroll to position [56, 0]
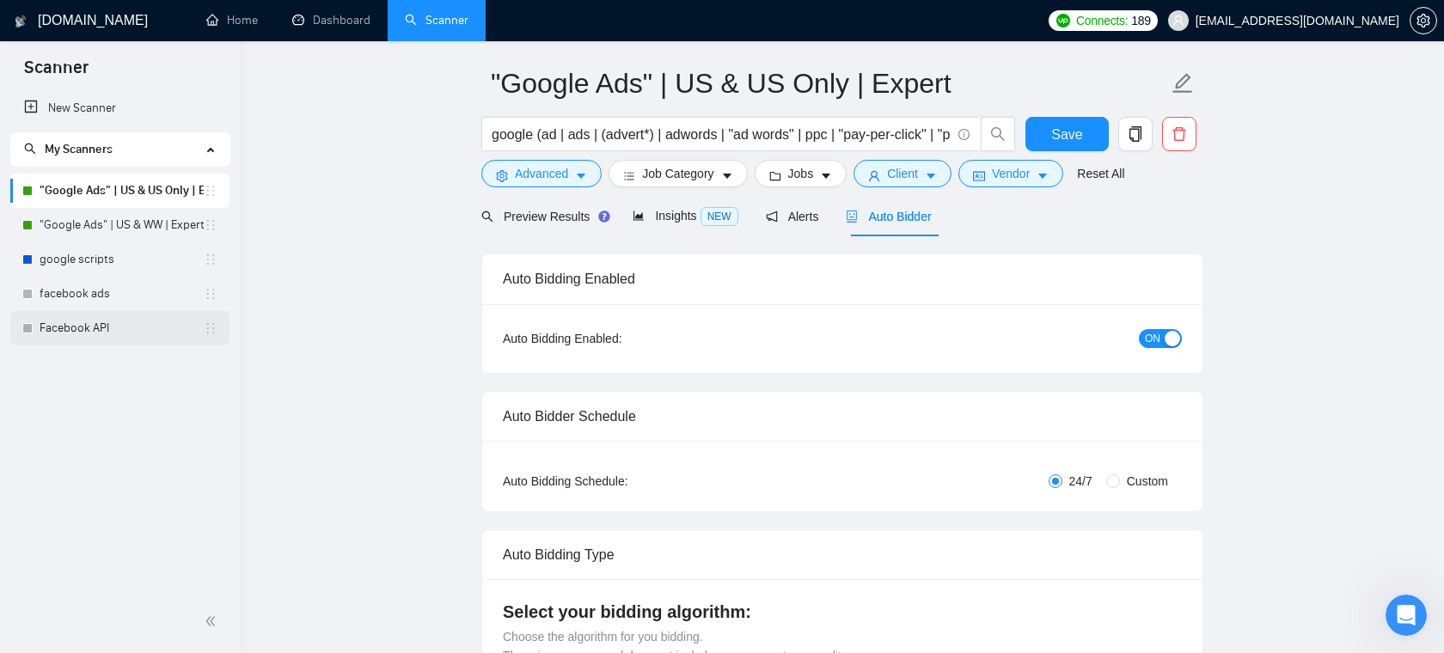
click at [123, 332] on link "Facebook API" at bounding box center [122, 328] width 164 height 34
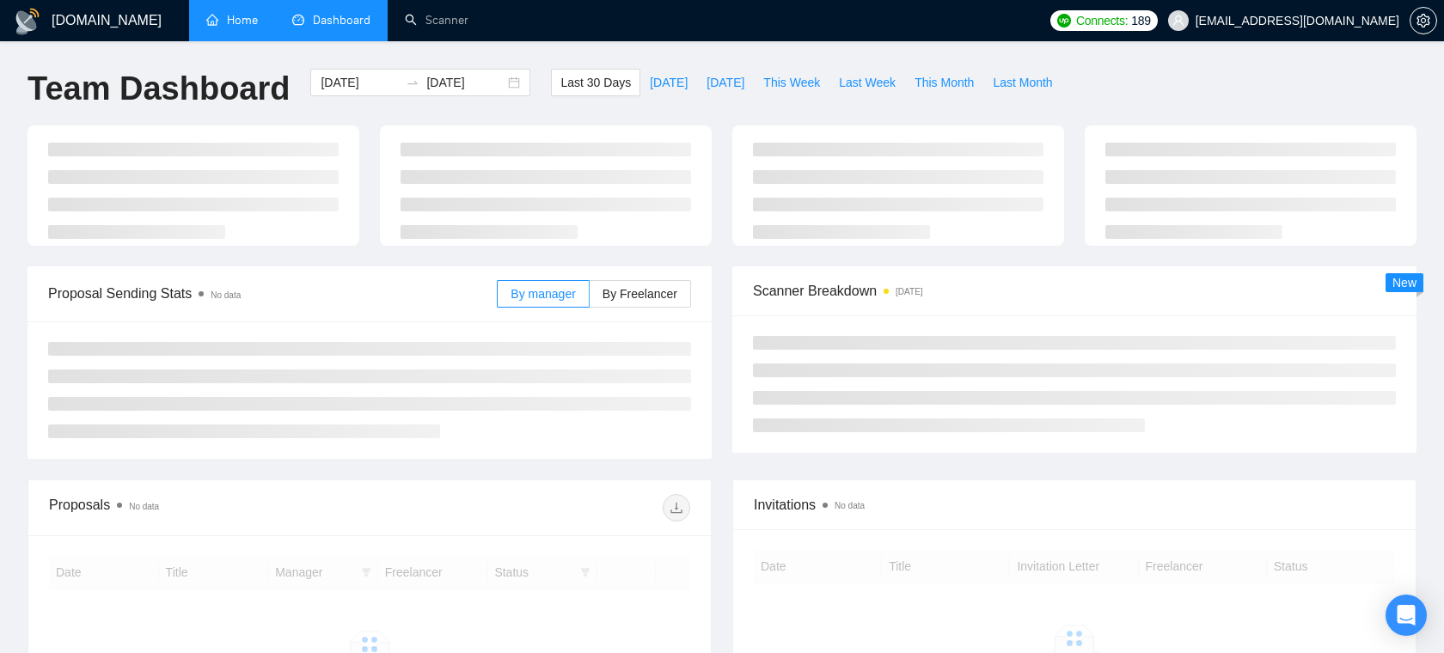
click at [254, 28] on link "Home" at bounding box center [232, 20] width 52 height 15
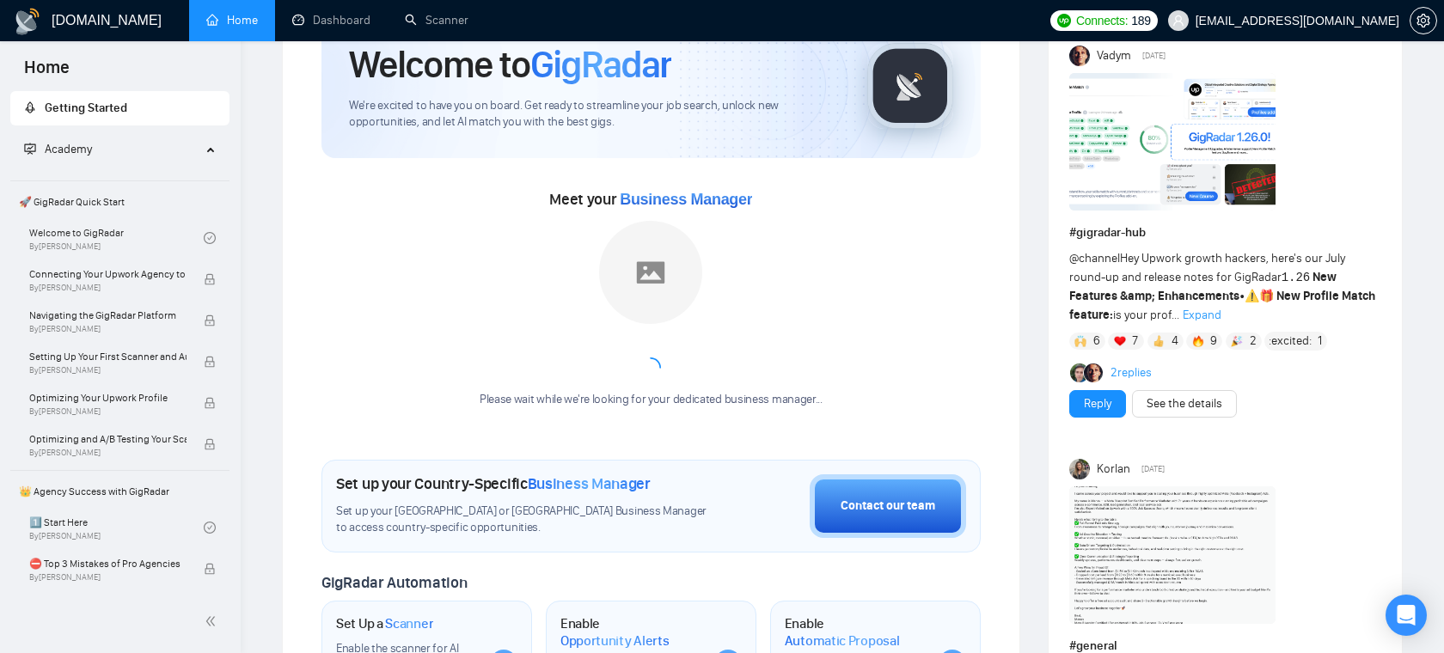
scroll to position [111, 0]
